Goal: Check status: Check status

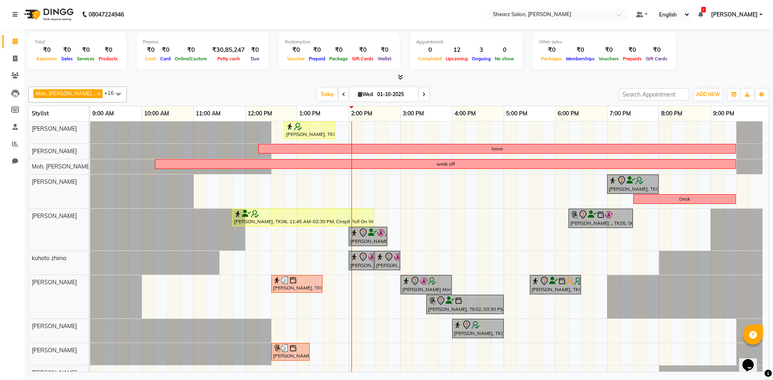
click at [375, 95] on input "01-10-2025" at bounding box center [395, 95] width 40 height 12
select select "10"
select select "2025"
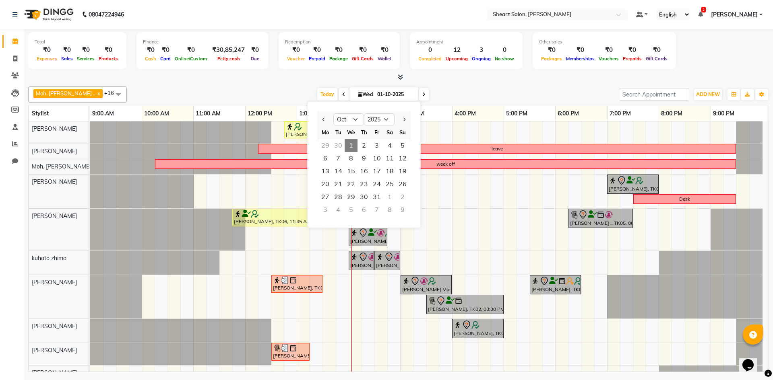
click at [350, 149] on span "1" at bounding box center [351, 145] width 13 height 13
